Goal: Information Seeking & Learning: Learn about a topic

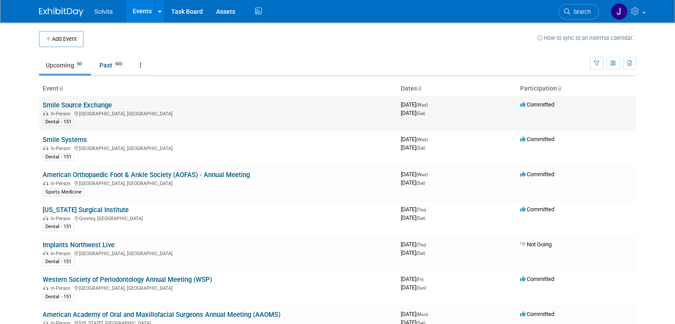
click at [58, 102] on link "Smile Source Exchange" at bounding box center [77, 105] width 69 height 8
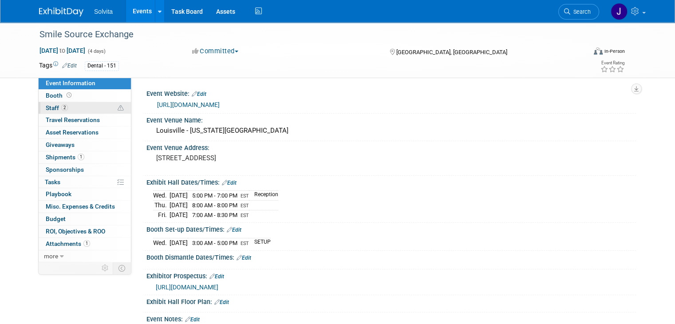
click at [52, 107] on span "Staff 2" at bounding box center [57, 107] width 22 height 7
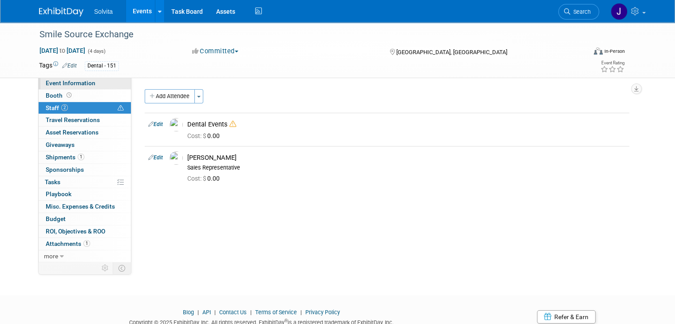
click at [49, 84] on span "Event Information" at bounding box center [71, 82] width 50 height 7
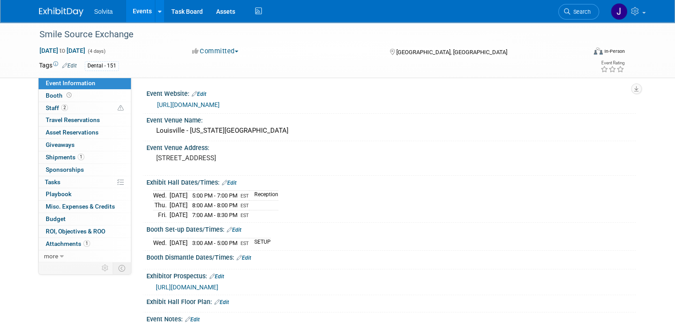
click at [211, 106] on link "https://sstheexchange25.eventscribe.net/" at bounding box center [188, 104] width 63 height 7
click at [46, 105] on span "Staff 2" at bounding box center [57, 107] width 22 height 7
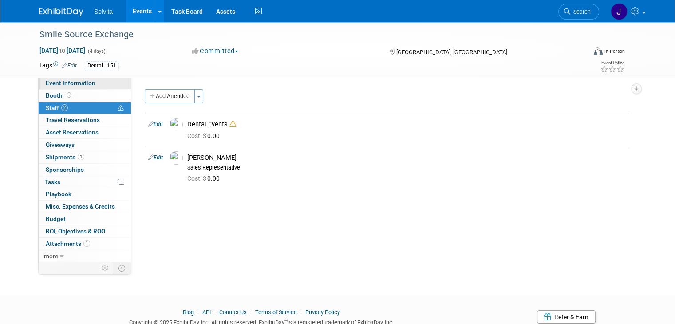
click at [46, 85] on span "Event Information" at bounding box center [71, 82] width 50 height 7
